Goal: Find specific page/section: Find specific page/section

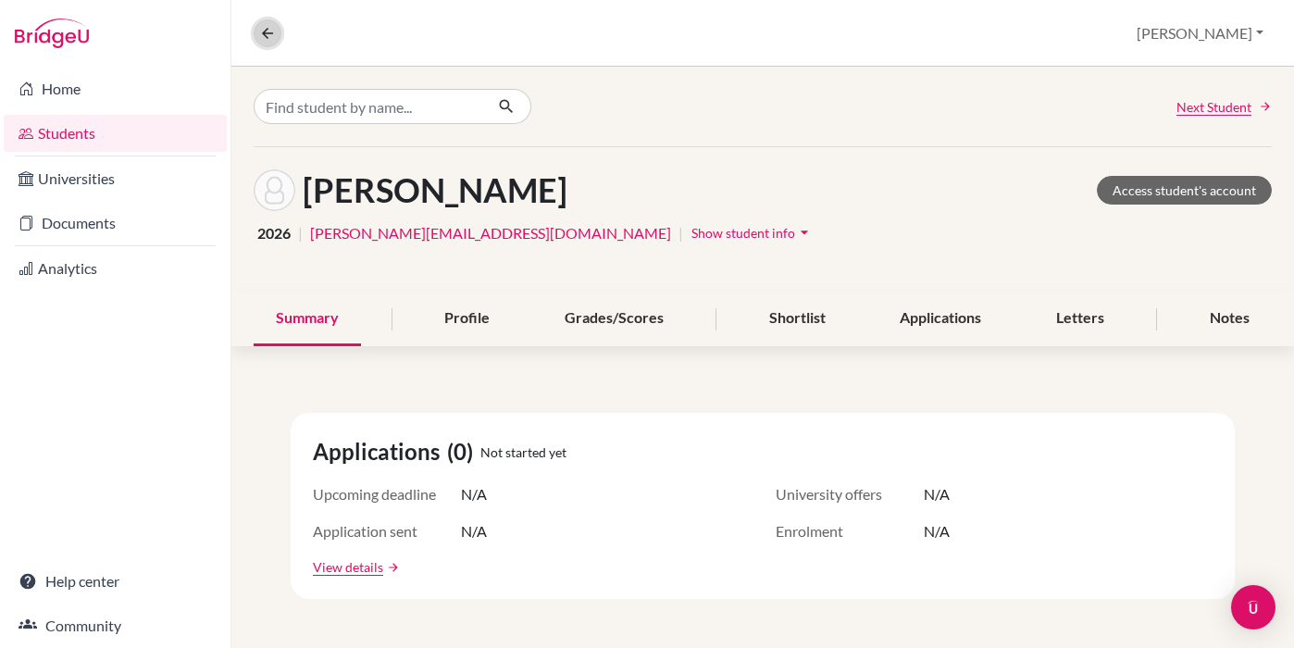
click at [263, 29] on icon at bounding box center [267, 33] width 17 height 17
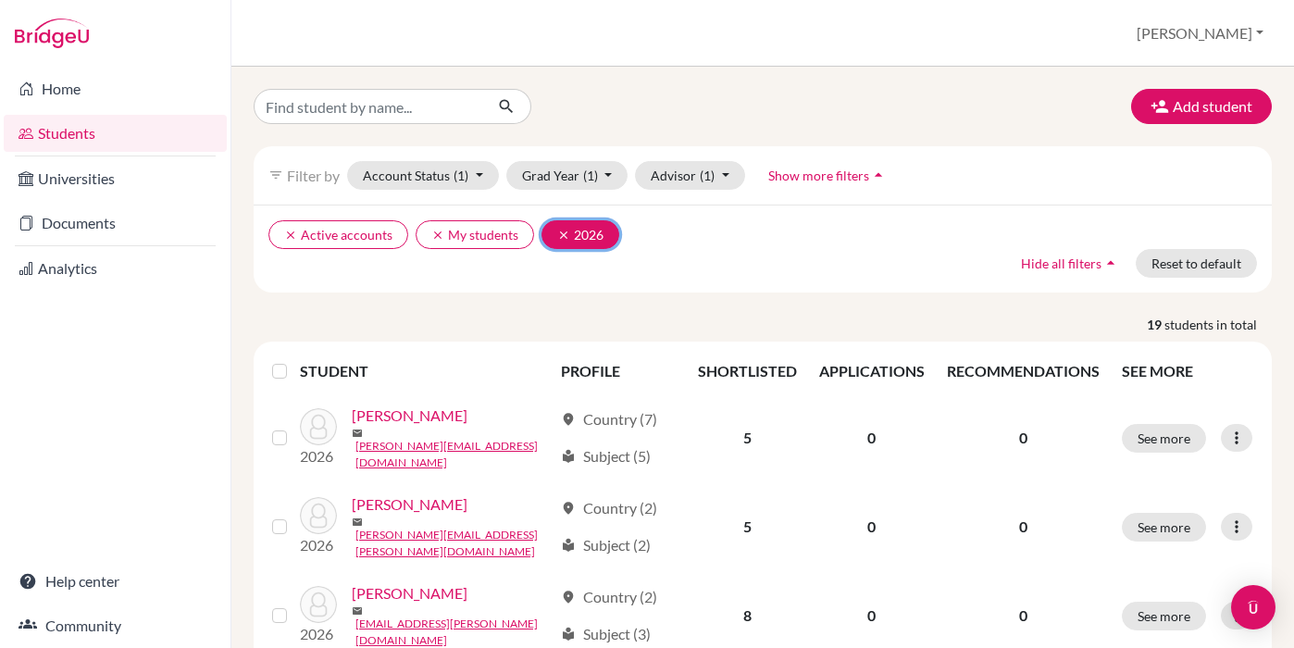
click at [554, 238] on button "clear 2026" at bounding box center [581, 234] width 78 height 29
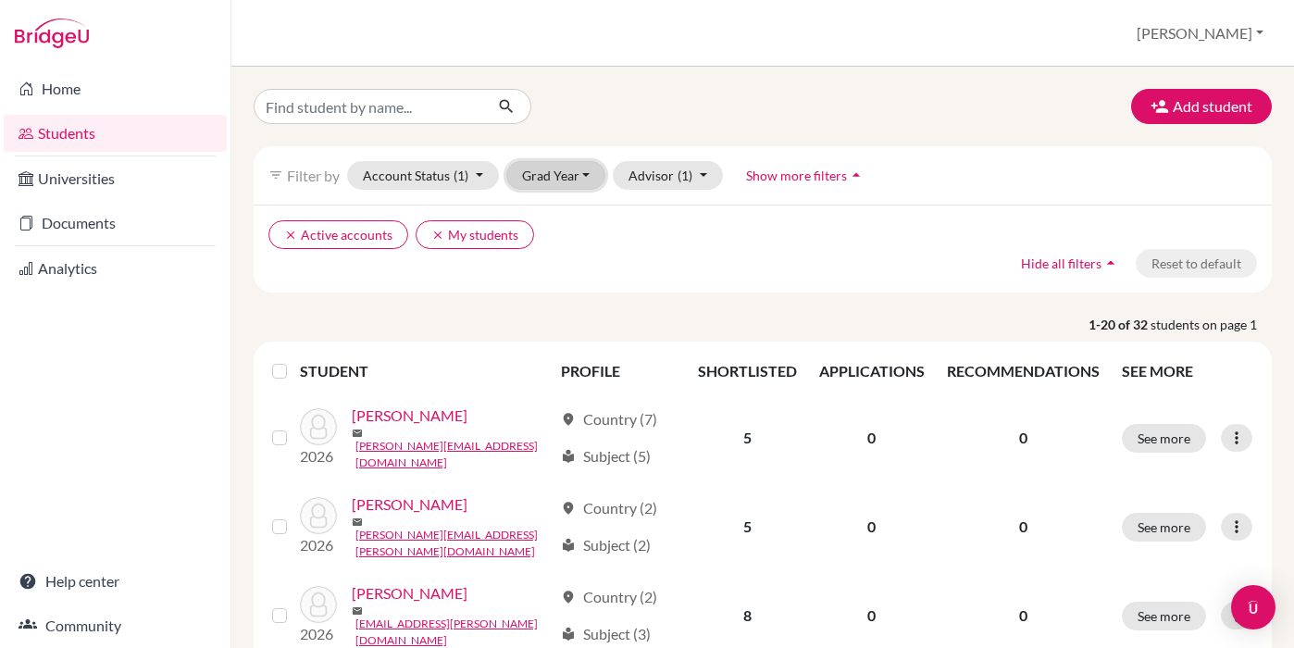
click at [591, 183] on button "Grad Year" at bounding box center [556, 175] width 100 height 29
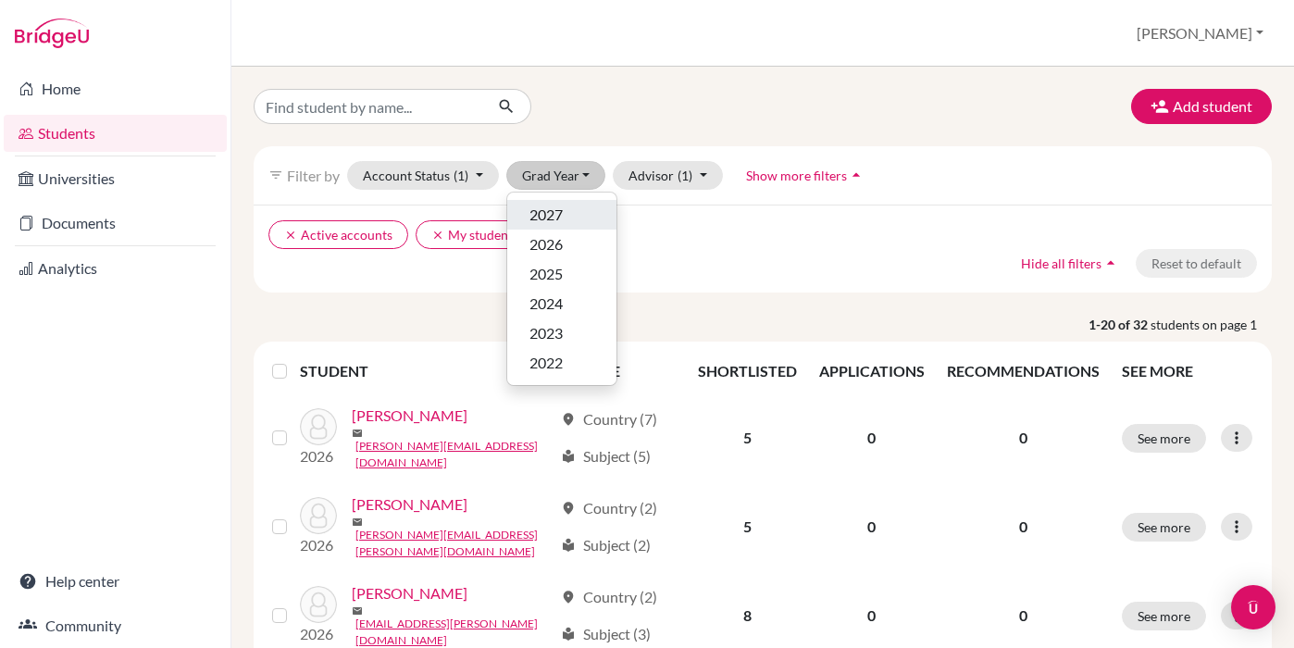
click at [579, 217] on div "2027" at bounding box center [561, 215] width 65 height 22
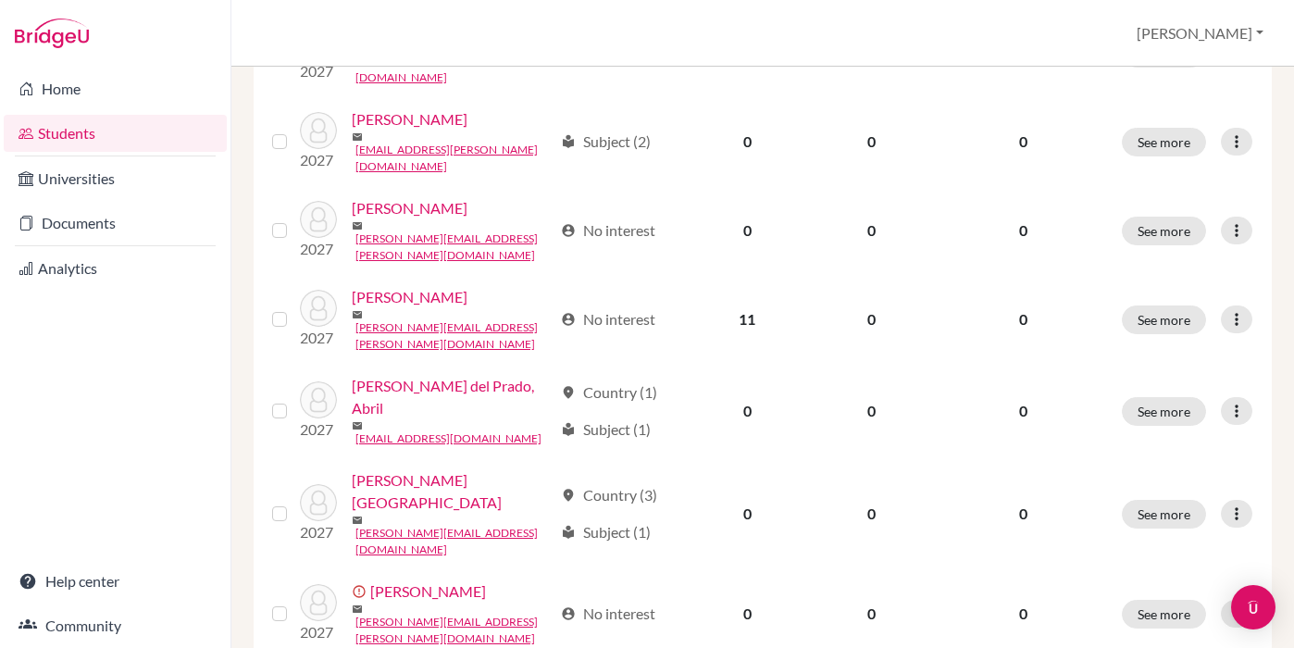
scroll to position [732, 0]
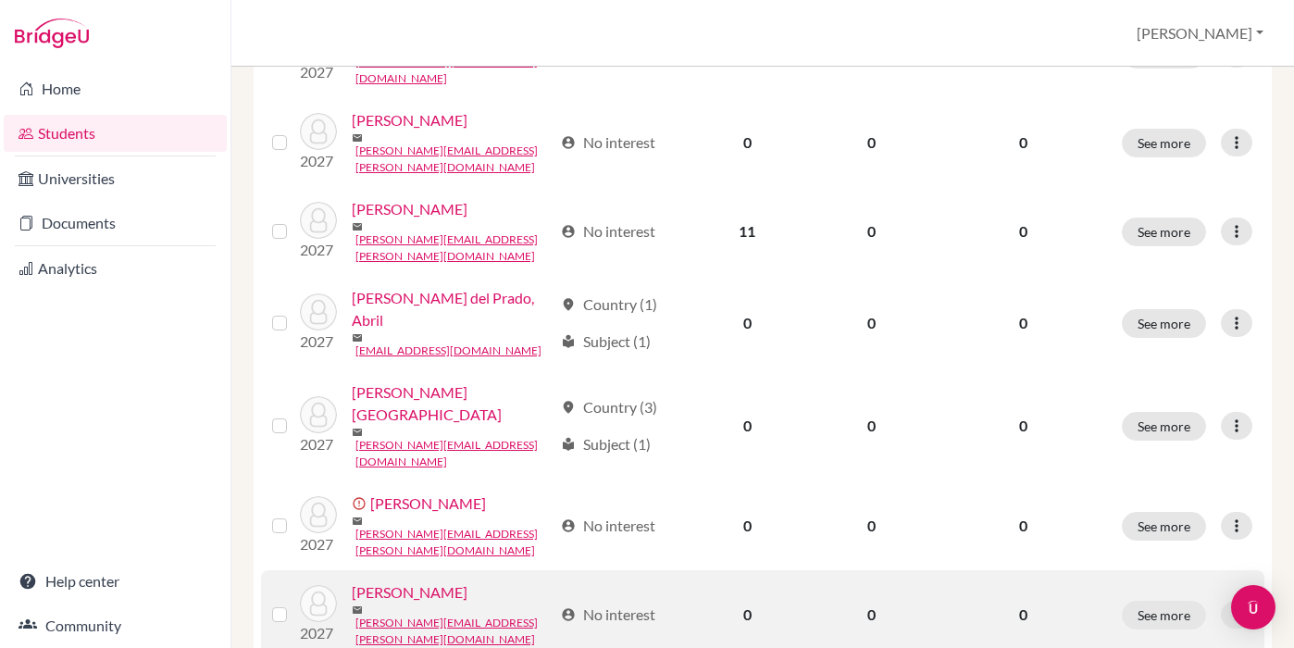
click at [407, 581] on link "[PERSON_NAME]" at bounding box center [410, 592] width 116 height 22
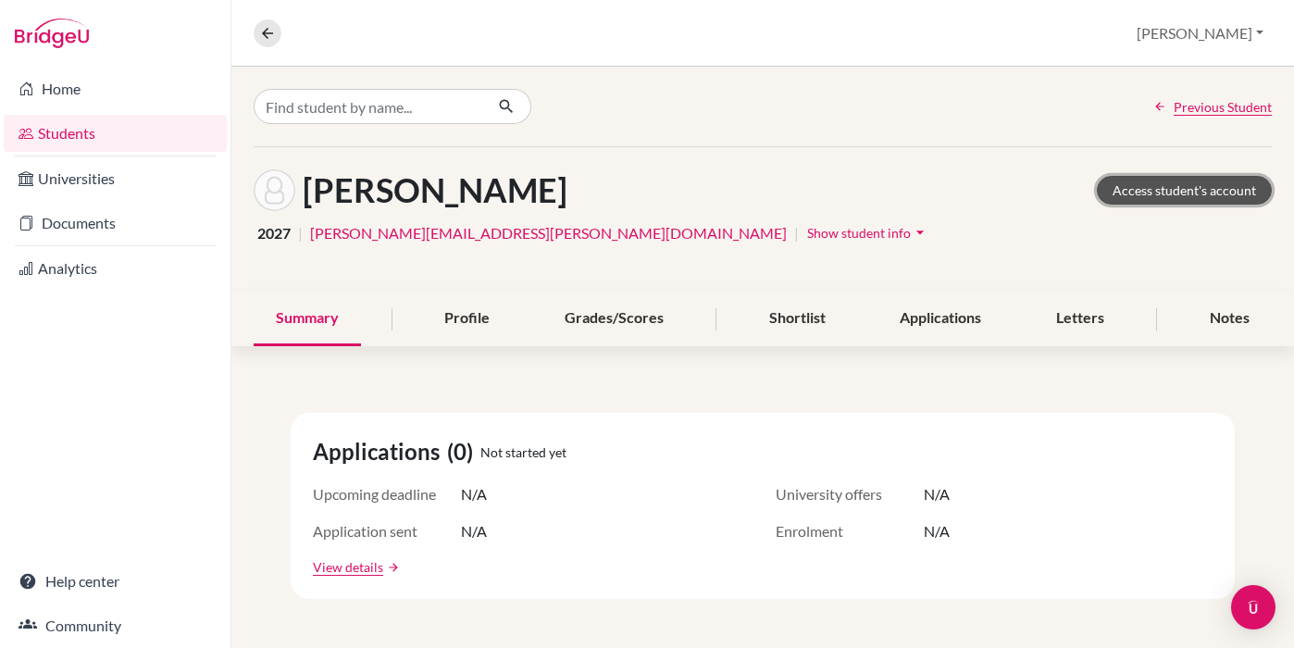
click at [1139, 201] on link "Access student's account" at bounding box center [1184, 190] width 175 height 29
